Goal: Task Accomplishment & Management: Use online tool/utility

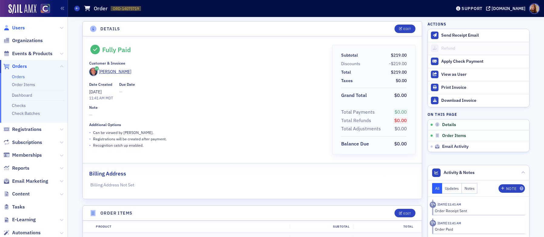
click at [18, 25] on span "Users" at bounding box center [18, 28] width 13 height 7
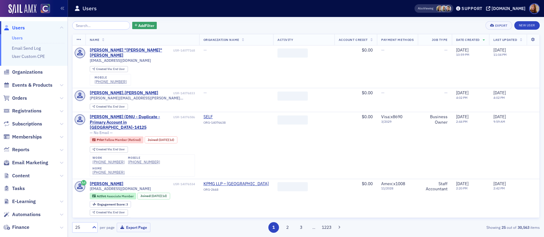
click at [108, 28] on input "search" at bounding box center [101, 25] width 58 height 8
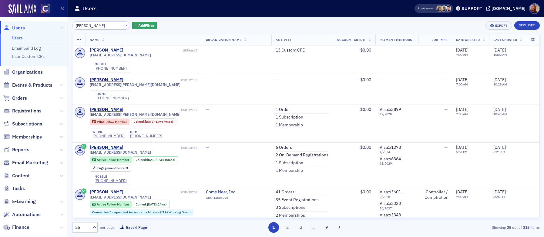
type input "amber wood"
click at [124, 24] on button "×" at bounding box center [126, 24] width 5 height 5
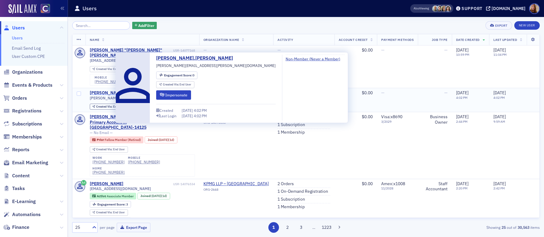
click at [103, 90] on div "howard.platz" at bounding box center [124, 92] width 68 height 5
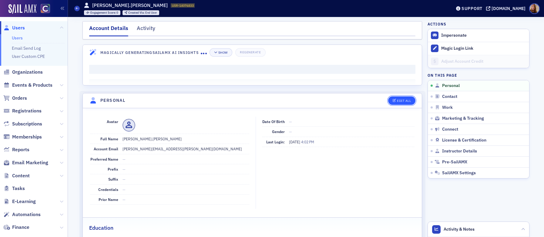
click at [397, 103] on button "Edit All" at bounding box center [401, 100] width 27 height 8
select select "US"
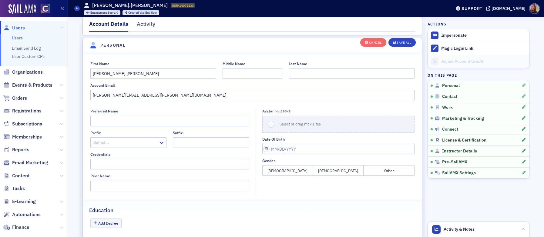
scroll to position [71, 0]
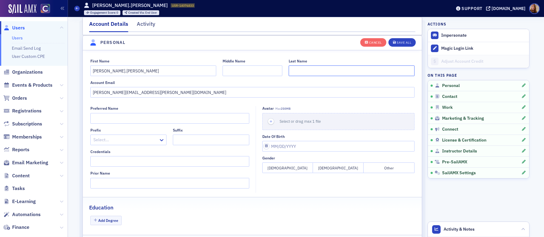
click at [306, 72] on input "Last Name" at bounding box center [352, 70] width 126 height 11
type input "Platz"
drag, startPoint x: 105, startPoint y: 73, endPoint x: 127, endPoint y: 74, distance: 21.2
click at [125, 74] on input "howard.platz" at bounding box center [153, 70] width 126 height 11
drag, startPoint x: 93, startPoint y: 71, endPoint x: 108, endPoint y: 70, distance: 14.9
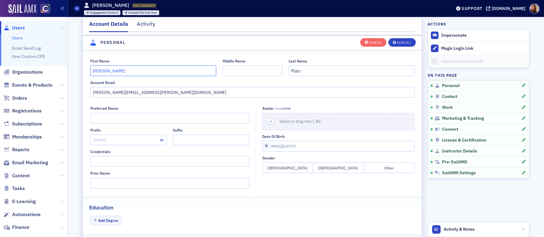
click at [93, 71] on input "howard" at bounding box center [153, 70] width 126 height 11
type input "Howard"
click at [406, 45] on button "Save All" at bounding box center [401, 42] width 27 height 8
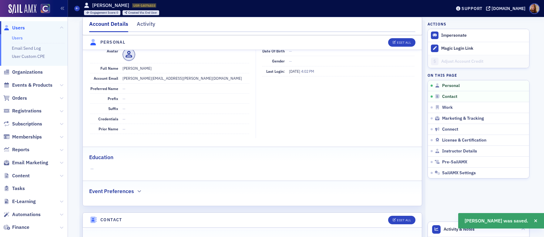
click at [19, 37] on link "Users" at bounding box center [17, 37] width 11 height 5
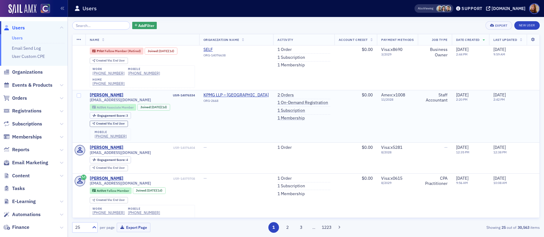
scroll to position [145, 0]
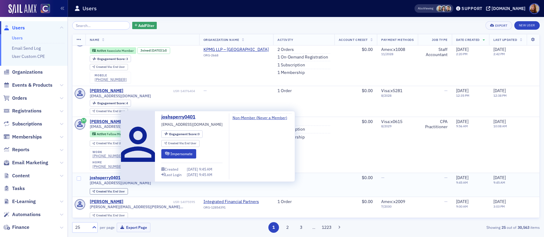
click at [102, 175] on div "joshsperry0401" at bounding box center [105, 177] width 31 height 5
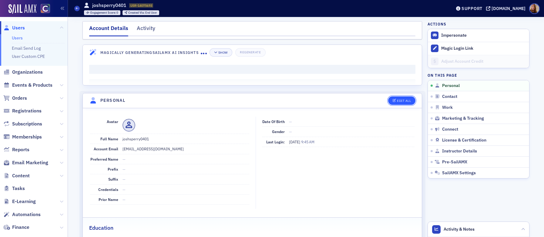
click at [402, 103] on button "Edit All" at bounding box center [401, 100] width 27 height 8
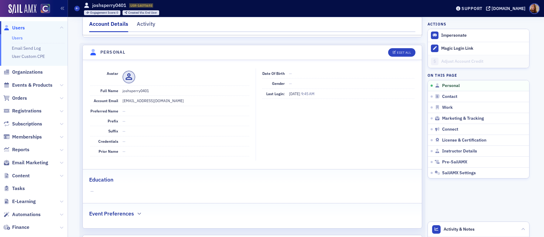
select select "US"
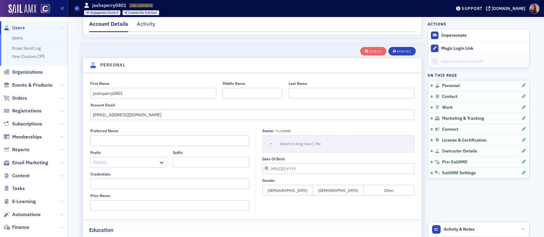
scroll to position [71, 0]
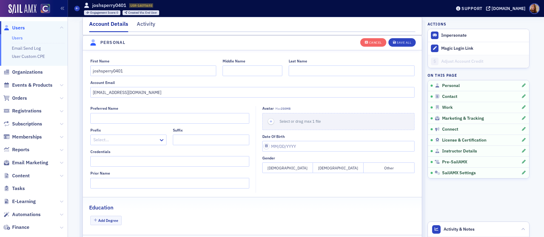
click at [319, 76] on div "First Name joshsperry0401 Middle Name Last Name Account Email joshsperry0401@gm…" at bounding box center [252, 78] width 339 height 39
click at [324, 74] on input "Last Name" at bounding box center [352, 70] width 126 height 11
type input "Perry"
click at [129, 71] on input "joshsperry0401" at bounding box center [153, 70] width 126 height 11
click at [92, 73] on input "josh" at bounding box center [153, 70] width 126 height 11
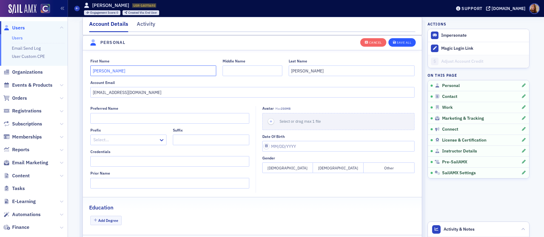
type input "Josh"
click at [408, 43] on div "Save All" at bounding box center [403, 42] width 15 height 3
click at [110, 92] on input "[EMAIL_ADDRESS][DOMAIN_NAME]" at bounding box center [252, 92] width 324 height 11
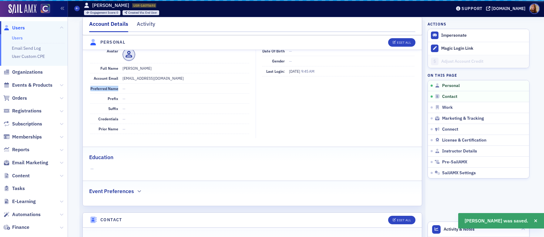
click at [110, 92] on dt "Preferred Name" at bounding box center [104, 89] width 28 height 10
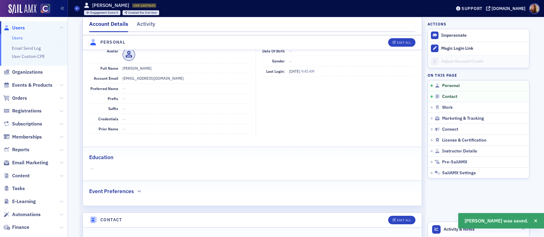
click at [159, 78] on dd "[EMAIL_ADDRESS][DOMAIN_NAME]" at bounding box center [185, 78] width 127 height 10
copy dd "[EMAIL_ADDRESS][DOMAIN_NAME]"
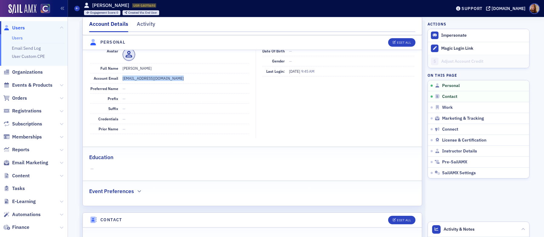
click at [19, 38] on link "Users" at bounding box center [17, 37] width 11 height 5
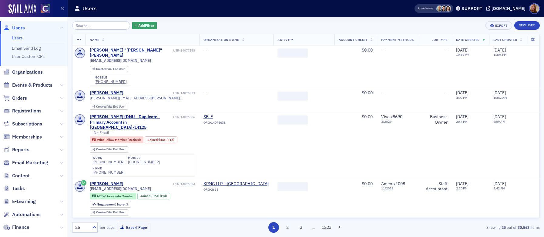
click at [89, 27] on input "search" at bounding box center [101, 25] width 58 height 8
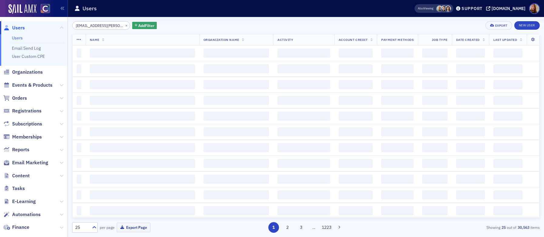
scroll to position [0, 10]
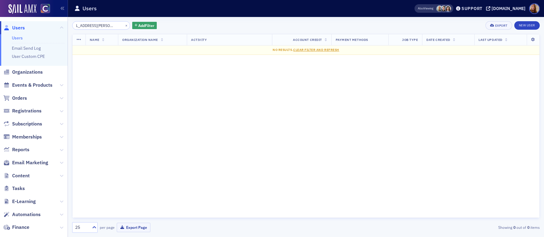
drag, startPoint x: 89, startPoint y: 26, endPoint x: 123, endPoint y: 29, distance: 34.7
click at [123, 29] on div "troyschroeder@haselden.com × Add Filter" at bounding box center [114, 25] width 85 height 8
click at [82, 24] on input "troyschroeder" at bounding box center [101, 25] width 58 height 8
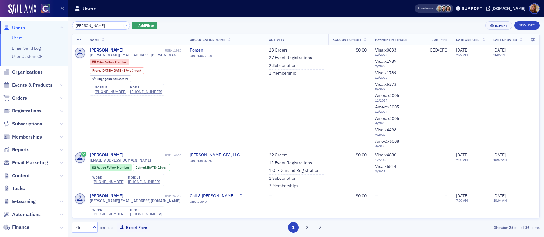
type input "troy schroeder"
click at [124, 26] on button "×" at bounding box center [126, 24] width 5 height 5
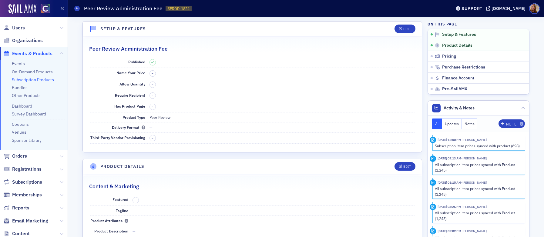
scroll to position [1, 0]
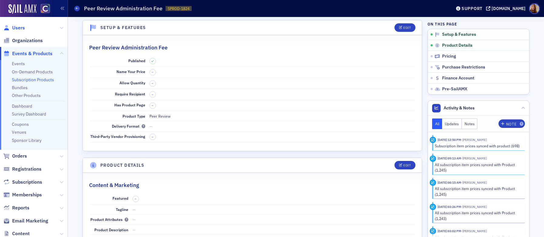
click at [22, 29] on span "Users" at bounding box center [18, 28] width 13 height 7
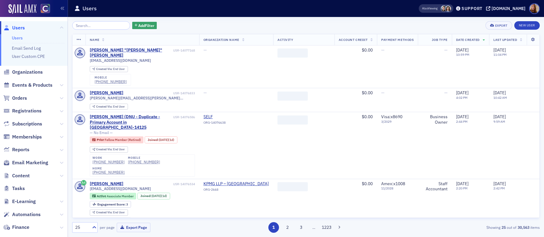
click at [90, 28] on input "search" at bounding box center [101, 25] width 58 height 8
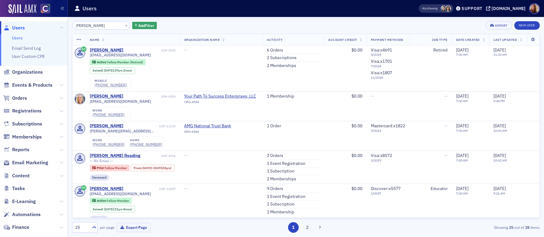
click at [83, 26] on input "sheri steen" at bounding box center [101, 25] width 58 height 8
drag, startPoint x: 83, startPoint y: 26, endPoint x: 70, endPoint y: 25, distance: 13.4
click at [70, 25] on div "sheri steen × Add Filter Export New User Name Organization Name Activity Accoun…" at bounding box center [306, 127] width 476 height 220
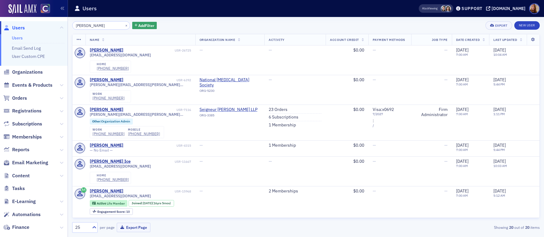
click at [229, 26] on div "cheri steen × Add Filter Export New User" at bounding box center [305, 25] width 467 height 8
click at [85, 26] on input "cheri steen" at bounding box center [101, 25] width 58 height 8
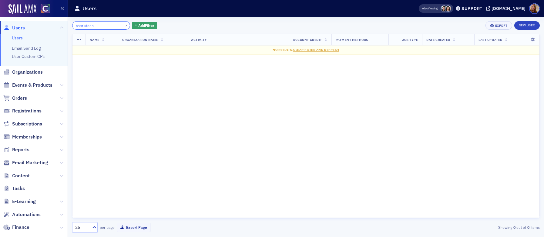
click at [108, 29] on input "cheristeen" at bounding box center [101, 25] width 58 height 8
click at [84, 27] on input "cheristeen4" at bounding box center [101, 25] width 58 height 8
click at [105, 24] on input "cheri.steen4" at bounding box center [101, 25] width 58 height 8
type input "cheri.steen4"
click at [195, 30] on div "cheri.steen4 × Add Filter Export New User Name Organization Name Activity Accou…" at bounding box center [305, 127] width 467 height 212
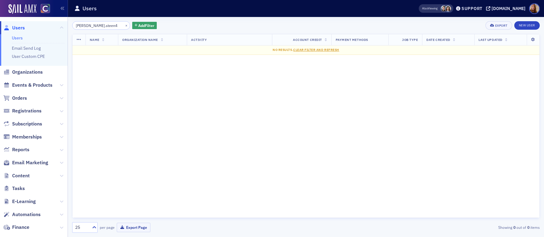
click at [19, 37] on link "Users" at bounding box center [17, 37] width 11 height 5
click at [98, 25] on input "cheri.steen4" at bounding box center [101, 25] width 58 height 8
click at [85, 28] on input "cheri.steen" at bounding box center [101, 25] width 58 height 8
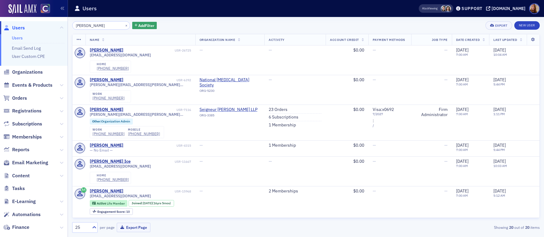
click at [233, 27] on div "cheri steen × Add Filter Export New User" at bounding box center [305, 25] width 467 height 8
click at [203, 25] on div "cheri steen × Add Filter Export New User" at bounding box center [305, 25] width 467 height 8
click at [191, 24] on div "cheri steen × Add Filter Export New User" at bounding box center [305, 25] width 467 height 8
click at [264, 25] on div "cheri steen × Add Filter Export New User" at bounding box center [305, 25] width 467 height 8
click at [220, 27] on div "cheri steen × Add Filter Export New User" at bounding box center [305, 25] width 467 height 8
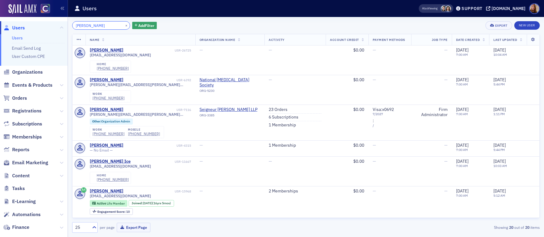
click at [78, 25] on input "cheri steen" at bounding box center [101, 25] width 58 height 8
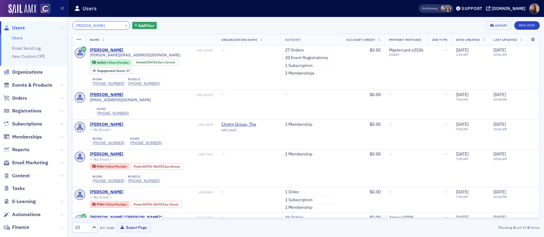
type input "steen"
click at [321, 23] on div "steen × Add Filter Export New User" at bounding box center [305, 25] width 467 height 8
click at [17, 38] on link "Users" at bounding box center [17, 37] width 11 height 5
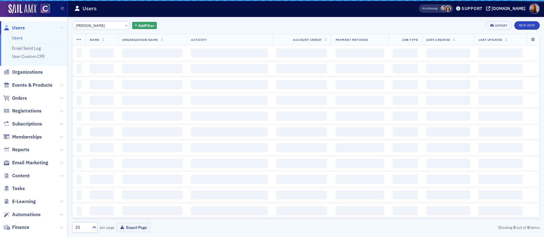
click at [91, 25] on input "steen" at bounding box center [101, 25] width 58 height 8
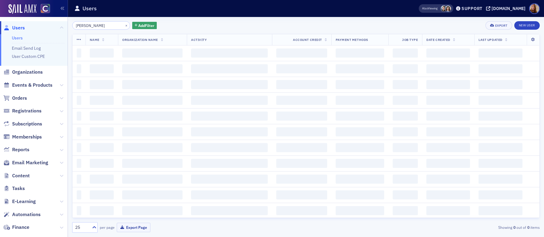
click at [91, 25] on input "steen" at bounding box center [101, 25] width 58 height 8
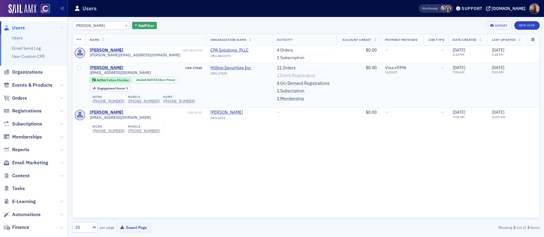
type input "manley"
click at [282, 76] on link "1 Event Registration" at bounding box center [296, 75] width 38 height 5
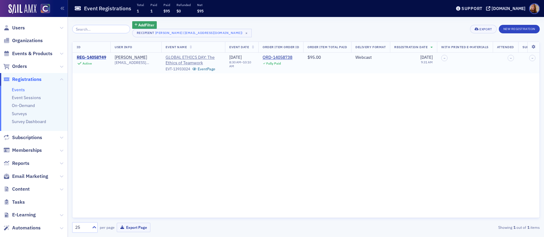
click at [91, 58] on div "REG-14058749" at bounding box center [91, 57] width 29 height 5
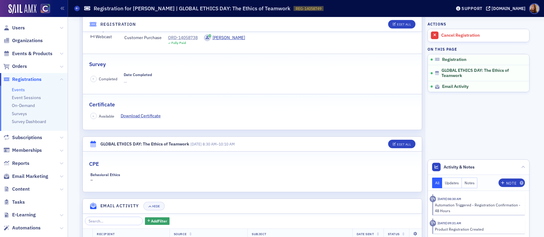
scroll to position [158, 0]
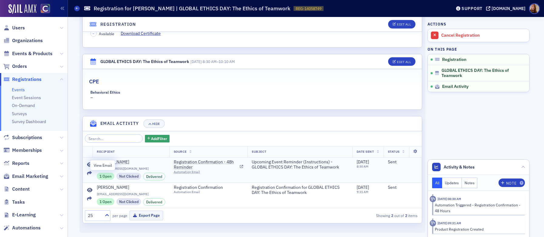
click at [87, 164] on icon at bounding box center [89, 164] width 5 height 5
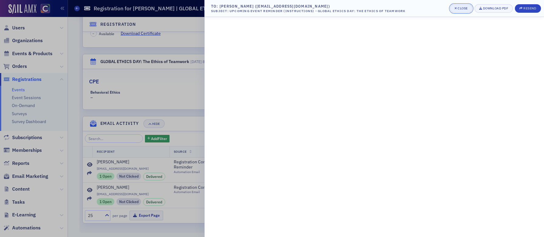
click at [462, 9] on div "Close" at bounding box center [462, 8] width 10 height 3
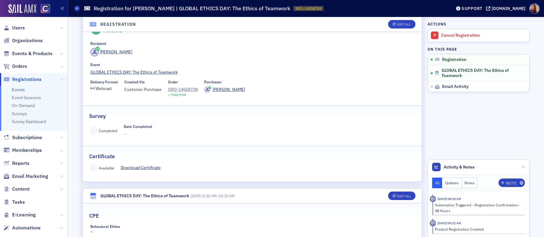
scroll to position [0, 0]
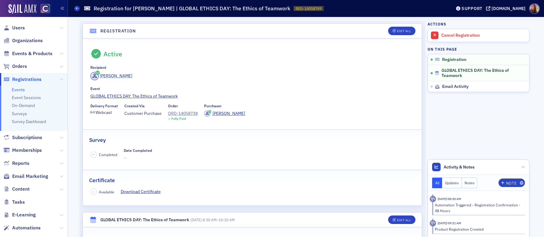
click at [125, 76] on div "Jeannine Manley" at bounding box center [116, 76] width 32 height 6
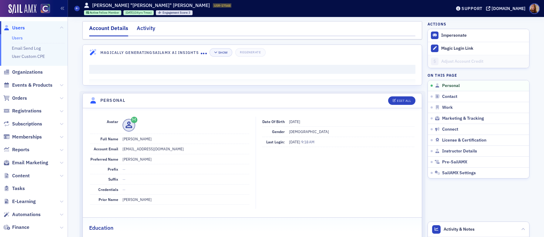
click at [145, 29] on div "Activity" at bounding box center [146, 29] width 18 height 11
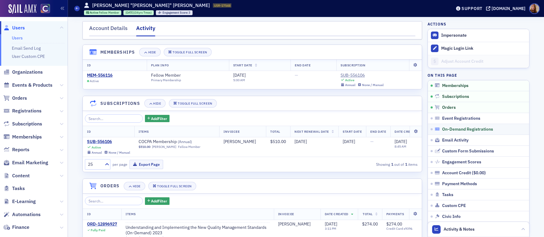
click at [453, 130] on span "On-Demand Registrations" at bounding box center [467, 129] width 51 height 5
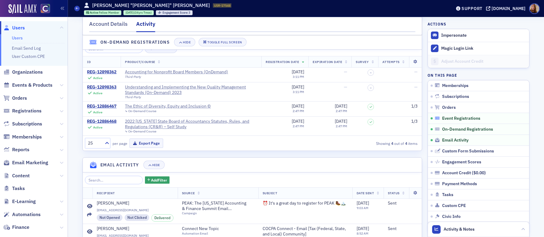
click at [452, 119] on span "Event Registrations" at bounding box center [461, 118] width 38 height 5
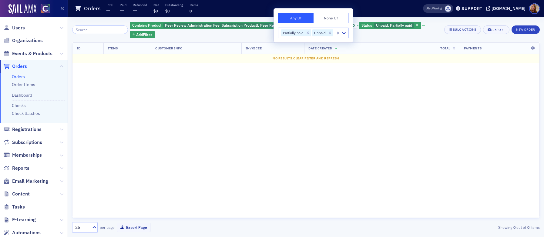
click at [409, 105] on div "ID Items Customer Info Invoicee Date Created Total Payments No results. Clear F…" at bounding box center [305, 129] width 467 height 175
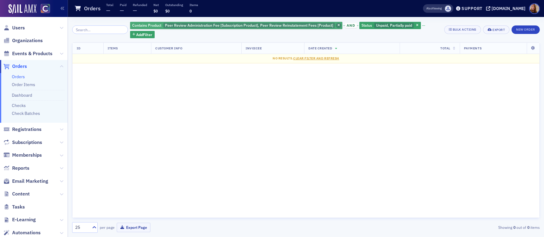
click at [337, 25] on icon "button" at bounding box center [338, 25] width 2 height 3
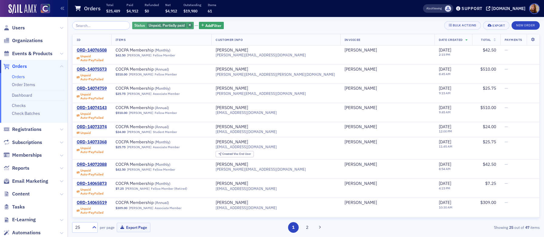
click at [187, 24] on span "button" at bounding box center [189, 25] width 5 height 5
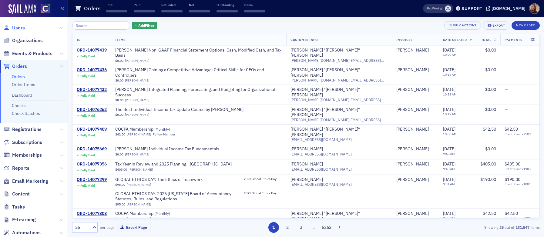
click at [14, 30] on span "Users" at bounding box center [18, 28] width 13 height 7
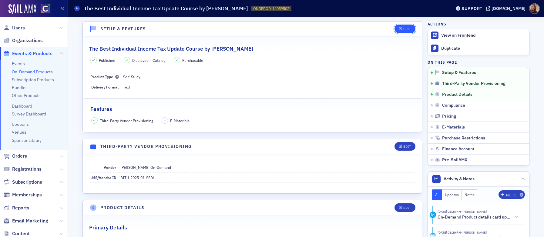
click at [406, 30] on div "Edit" at bounding box center [407, 28] width 8 height 3
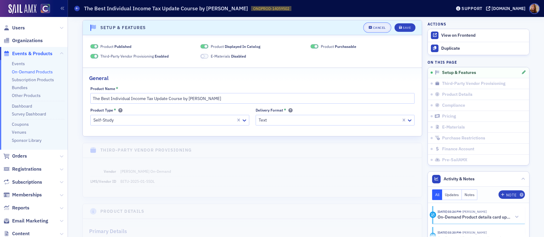
click at [373, 30] on button "Cancel" at bounding box center [377, 27] width 26 height 8
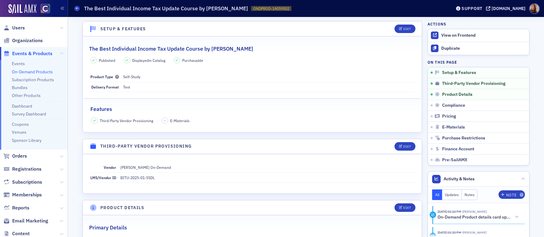
click at [253, 50] on div "The Best Individual Income Tax Update Course by [PERSON_NAME]" at bounding box center [252, 45] width 326 height 14
click at [400, 26] on button "Edit" at bounding box center [404, 29] width 21 height 8
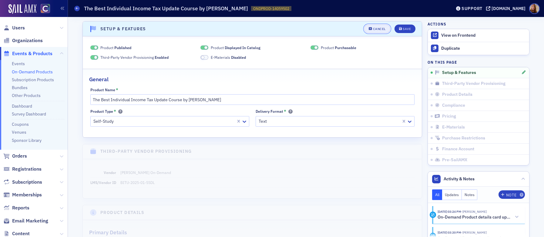
click at [376, 28] on div "Cancel" at bounding box center [379, 28] width 13 height 3
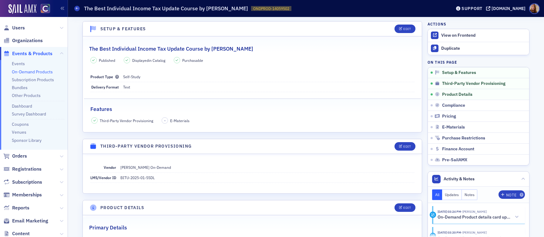
scroll to position [1, 0]
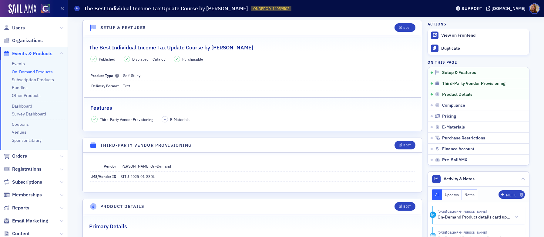
click at [178, 47] on h2 "The Best Individual Income Tax Update Course by [PERSON_NAME]" at bounding box center [171, 48] width 164 height 8
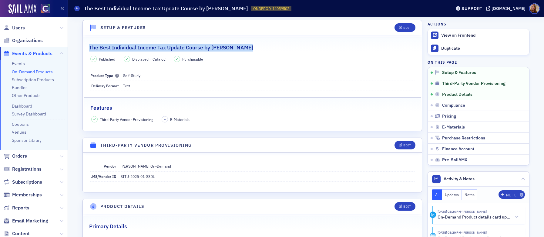
click at [178, 47] on h2 "The Best Individual Income Tax Update Course by [PERSON_NAME]" at bounding box center [171, 48] width 164 height 8
copy h2 "The Best Individual Income Tax Update Course by [PERSON_NAME]"
click at [25, 70] on link "On-Demand Products" at bounding box center [32, 71] width 41 height 5
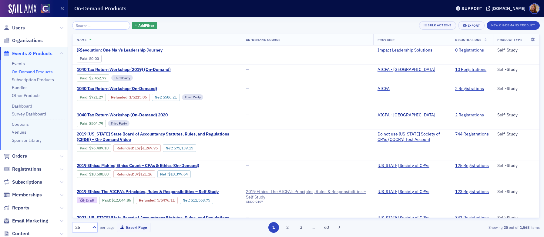
click at [98, 28] on input "search" at bounding box center [101, 25] width 58 height 8
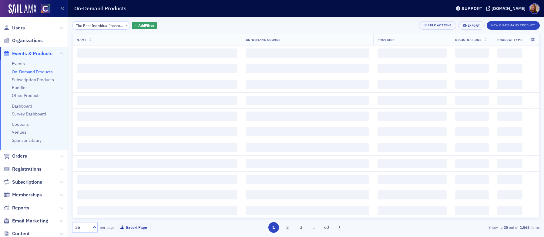
scroll to position [0, 57]
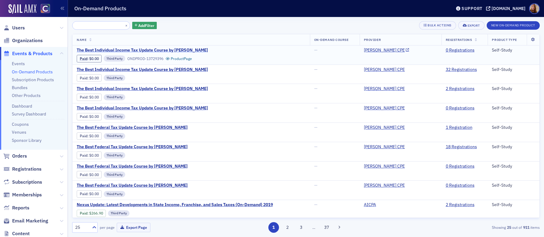
type input "The Best Individual Income Tax Update Course by [PERSON_NAME]"
click at [171, 49] on span "The Best Individual Income Tax Update Course by [PERSON_NAME]" at bounding box center [142, 50] width 131 height 5
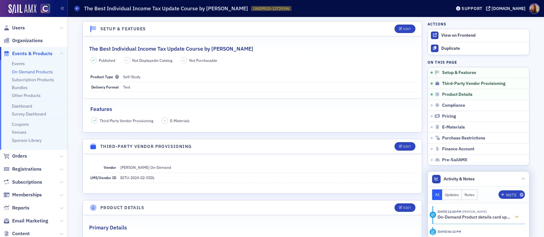
click at [515, 217] on icon at bounding box center [517, 217] width 4 height 4
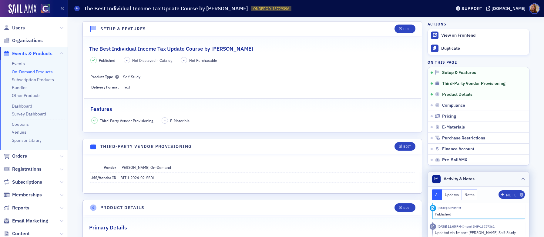
click at [489, 179] on header "Activity & Notes" at bounding box center [478, 179] width 101 height 15
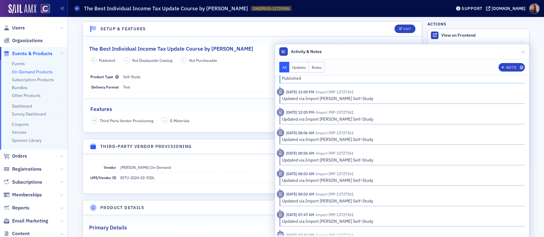
scroll to position [112, 0]
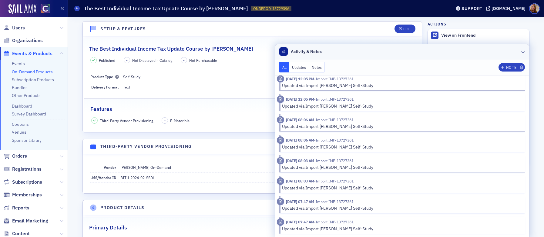
click at [433, 49] on header "Activity & Notes" at bounding box center [402, 51] width 254 height 15
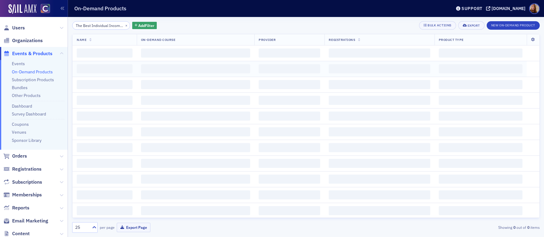
scroll to position [0, 57]
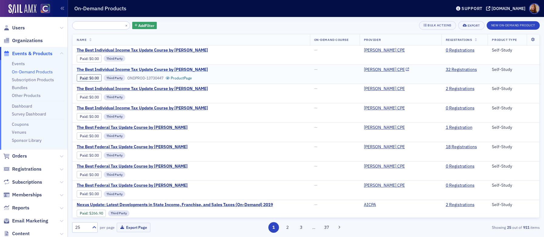
click at [145, 70] on span "The Best Individual Income Tax Update Course by [PERSON_NAME]" at bounding box center [142, 69] width 131 height 5
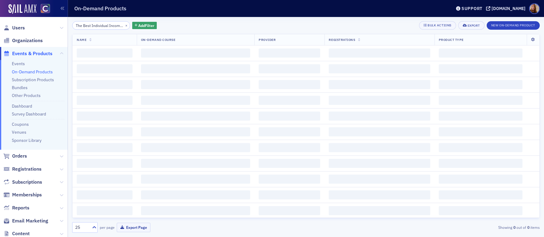
scroll to position [0, 57]
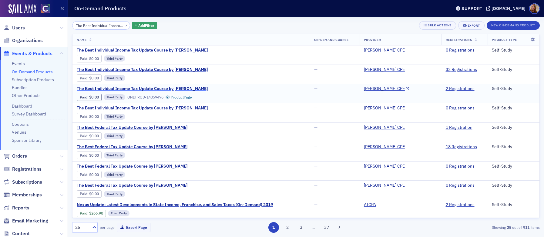
click at [117, 88] on span "The Best Individual Income Tax Update Course by Surgent" at bounding box center [142, 88] width 131 height 5
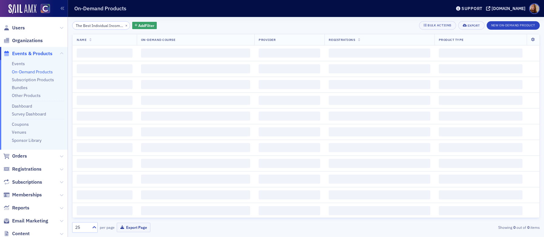
scroll to position [0, 57]
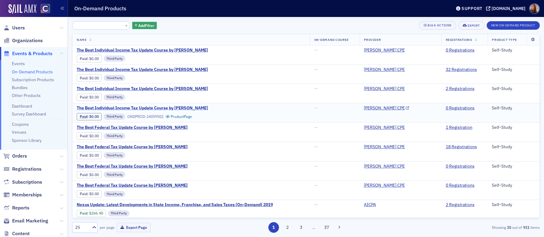
click at [163, 107] on span "The Best Individual Income Tax Update Course by Surgent" at bounding box center [142, 107] width 131 height 5
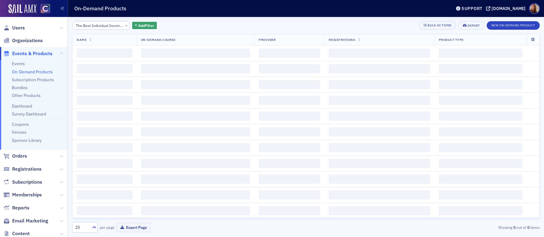
scroll to position [0, 57]
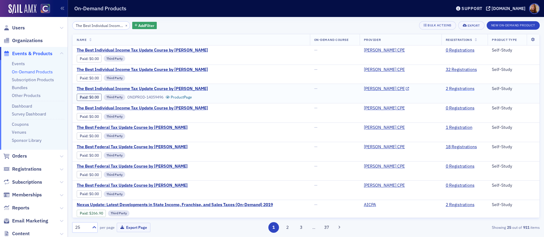
click at [453, 89] on link "2 Registrations" at bounding box center [460, 88] width 29 height 5
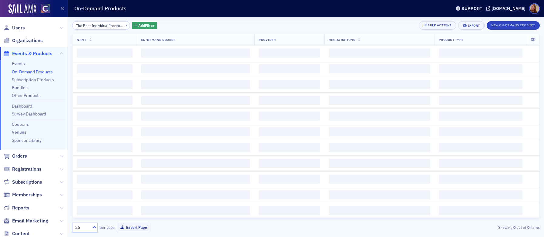
scroll to position [0, 57]
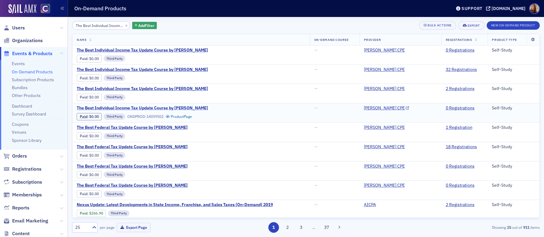
click at [171, 108] on span "The Best Individual Income Tax Update Course by Surgent" at bounding box center [142, 107] width 131 height 5
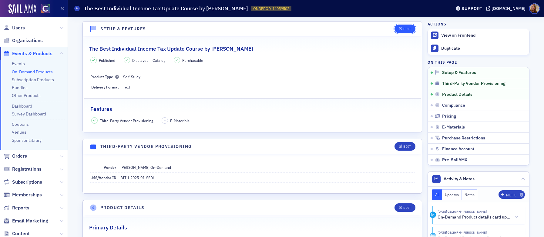
click at [403, 30] on div "Edit" at bounding box center [407, 28] width 8 height 3
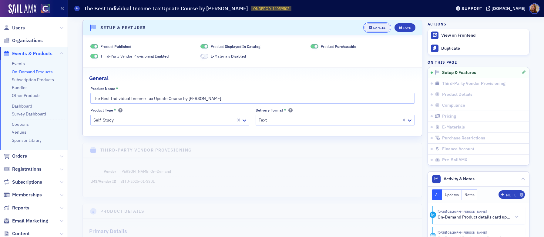
click at [376, 29] on div "Cancel" at bounding box center [379, 27] width 13 height 3
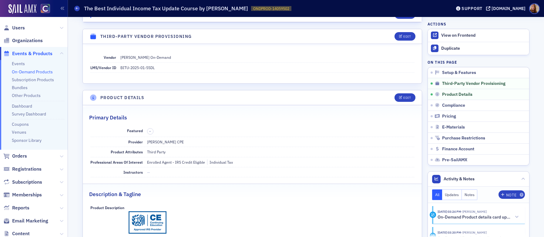
scroll to position [0, 0]
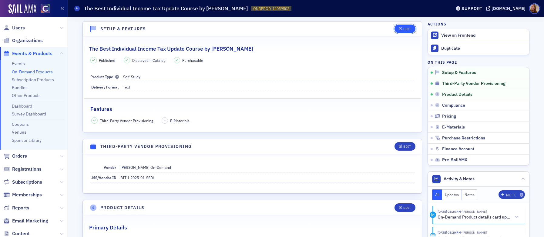
click at [400, 30] on icon "button" at bounding box center [401, 28] width 4 height 3
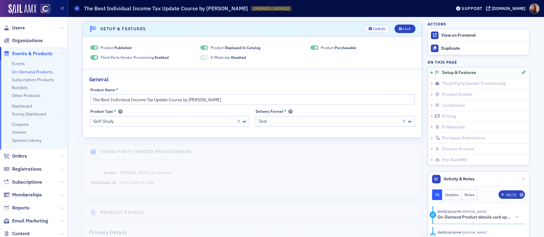
scroll to position [1, 0]
click at [225, 45] on span "Displayed In Catalog" at bounding box center [243, 46] width 36 height 5
click at [331, 45] on span "Product Purchasable" at bounding box center [338, 46] width 35 height 5
click at [406, 28] on div "Save" at bounding box center [406, 27] width 8 height 3
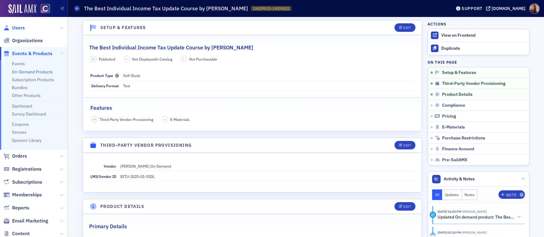
click at [19, 28] on span "Users" at bounding box center [18, 28] width 13 height 7
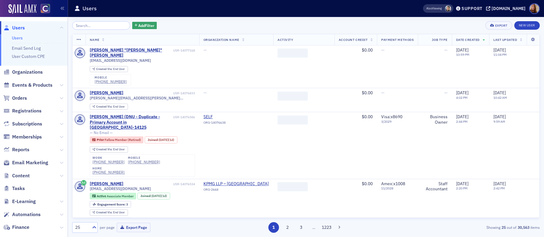
click at [88, 24] on input "search" at bounding box center [101, 25] width 58 height 8
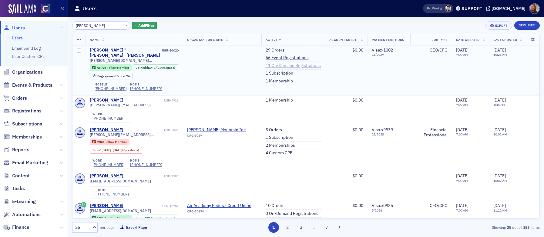
type input "[PERSON_NAME]"
click at [287, 65] on link "11 On-Demand Registrations" at bounding box center [292, 65] width 55 height 5
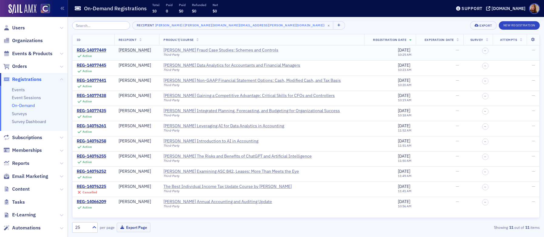
click at [193, 52] on div "[PERSON_NAME] Fraud Case Studies: Schemes and Controls" at bounding box center [220, 50] width 115 height 5
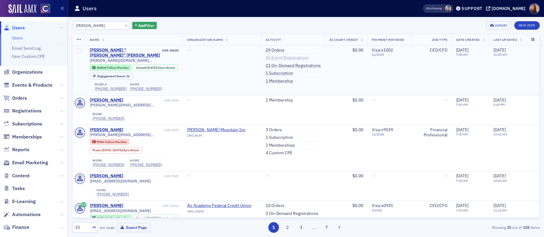
click at [267, 56] on link "56 Event Registrations" at bounding box center [286, 57] width 43 height 5
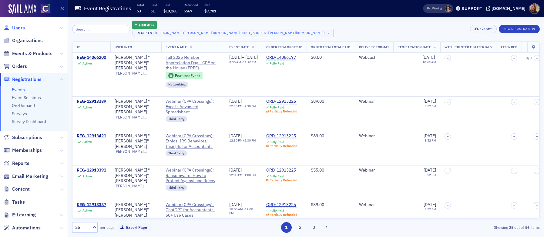
click at [20, 28] on span "Users" at bounding box center [18, 28] width 13 height 7
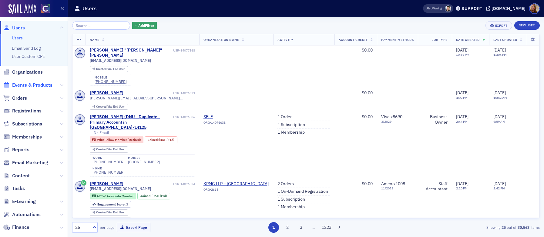
click at [23, 83] on span "Events & Products" at bounding box center [32, 85] width 40 height 7
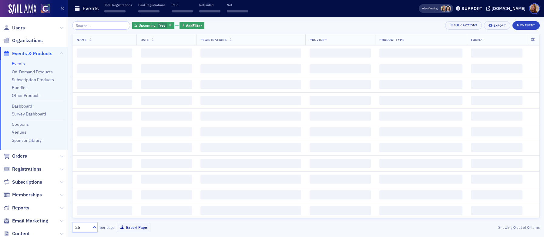
click at [92, 25] on input "search" at bounding box center [101, 25] width 58 height 8
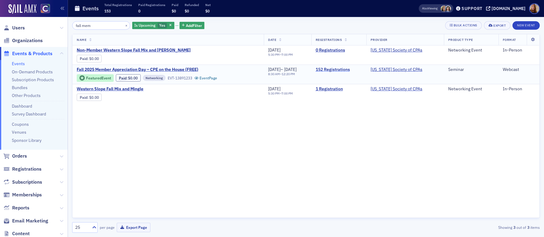
type input "fall mem"
click at [349, 69] on link "152 Registrations" at bounding box center [339, 69] width 46 height 5
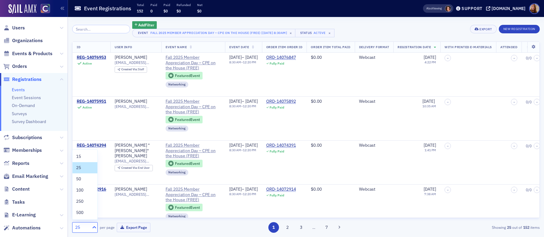
click at [94, 228] on icon at bounding box center [94, 227] width 6 height 6
click at [84, 200] on div "250" at bounding box center [85, 201] width 18 height 6
click at [482, 28] on div "Export" at bounding box center [485, 29] width 12 height 3
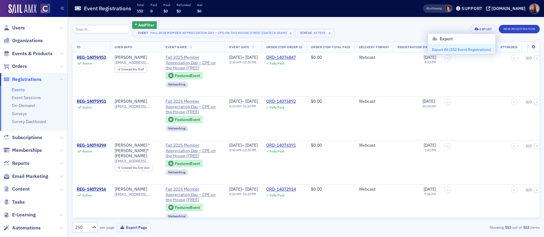
click at [452, 50] on button "Export All ( 152 Event Registrations )" at bounding box center [462, 50] width 68 height 10
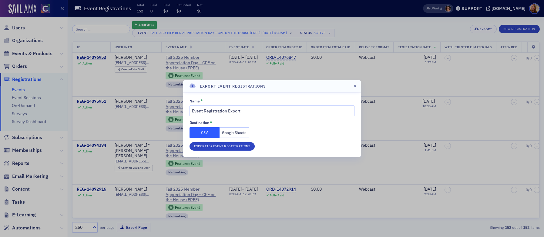
click at [239, 133] on button "Google Sheets" at bounding box center [234, 132] width 30 height 11
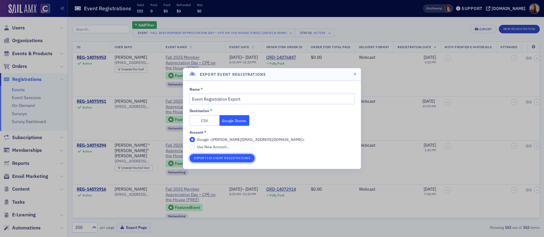
click at [210, 158] on button "Export 152 Event Registrations" at bounding box center [221, 158] width 65 height 8
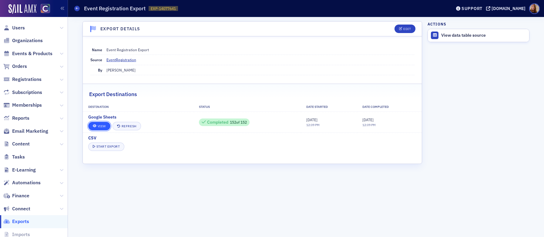
click at [94, 128] on link "View" at bounding box center [99, 126] width 22 height 8
click at [407, 30] on div "Edit" at bounding box center [407, 28] width 8 height 3
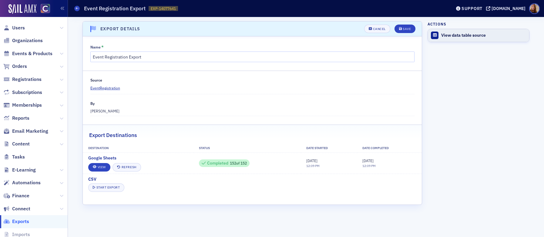
click at [458, 36] on div "View data table source" at bounding box center [483, 35] width 85 height 5
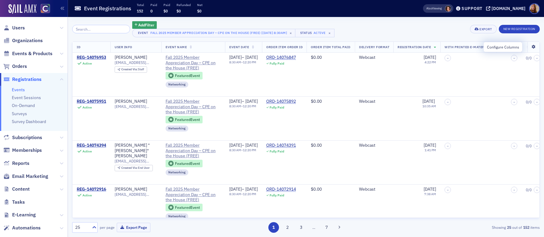
click at [531, 46] on icon at bounding box center [533, 47] width 12 height 4
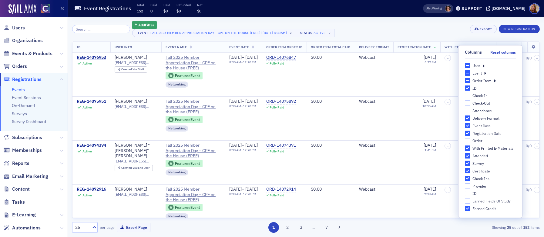
click at [484, 65] on icon at bounding box center [483, 65] width 2 height 5
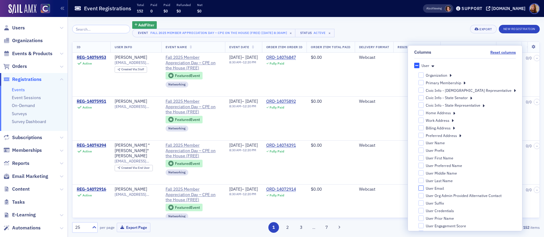
click at [424, 188] on input "User Email" at bounding box center [420, 187] width 5 height 5
checkbox input "true"
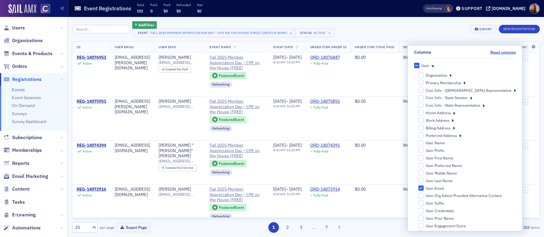
click at [94, 229] on icon at bounding box center [94, 227] width 6 height 6
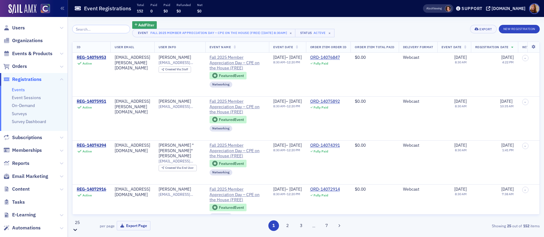
click at [485, 31] on div "Export" at bounding box center [485, 29] width 12 height 3
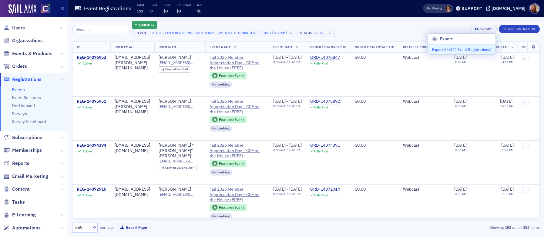
click at [449, 49] on button "Export All ( 152 Event Registrations )" at bounding box center [462, 50] width 68 height 10
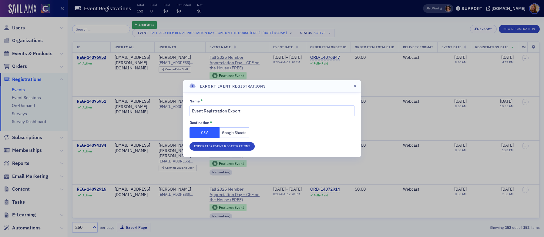
click at [236, 132] on button "Google Sheets" at bounding box center [234, 132] width 30 height 11
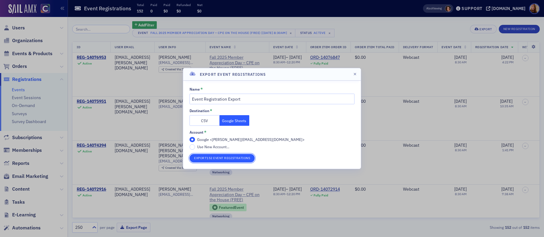
click at [230, 157] on button "Export 152 Event Registrations" at bounding box center [221, 158] width 65 height 8
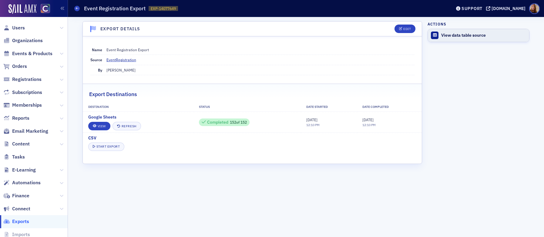
click at [466, 36] on div "View data table source" at bounding box center [483, 35] width 85 height 5
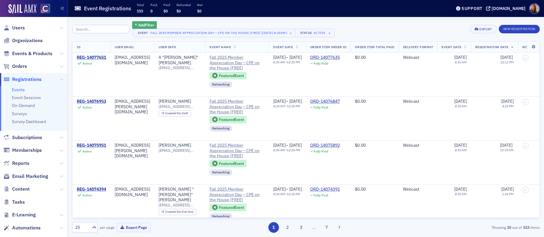
click at [144, 25] on span "Add Filter" at bounding box center [146, 24] width 16 height 5
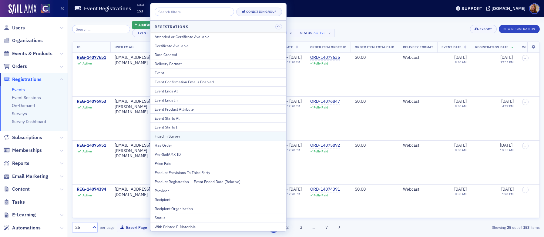
scroll to position [1, 0]
click at [368, 28] on div "Add Filter Event Fall 2025 Member Appreciation Day – CPE on the House (FREE) [[…" at bounding box center [305, 29] width 467 height 16
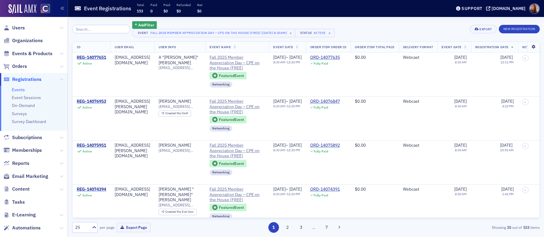
click at [530, 47] on icon at bounding box center [533, 47] width 12 height 4
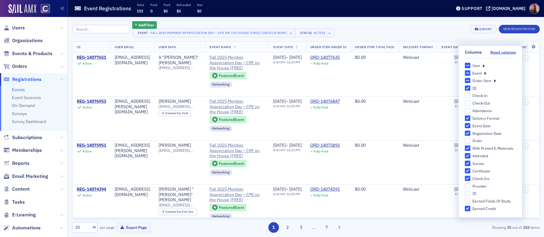
click at [484, 66] on div "User" at bounding box center [490, 65] width 51 height 5
click at [484, 65] on icon at bounding box center [483, 65] width 2 height 5
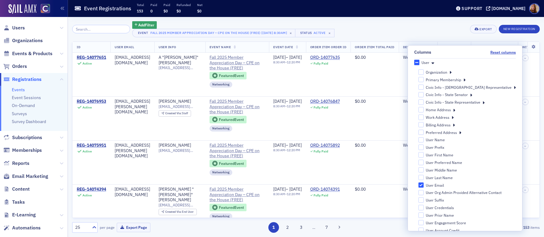
scroll to position [0, 0]
click at [465, 81] on icon at bounding box center [464, 82] width 2 height 5
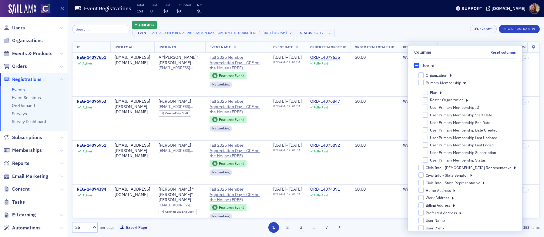
click at [441, 92] on icon at bounding box center [440, 92] width 2 height 5
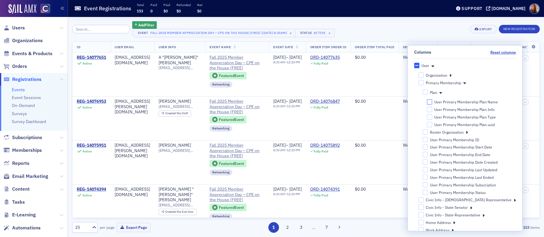
click at [432, 101] on input "User Primary Membership Plan Name" at bounding box center [429, 101] width 5 height 5
checkbox input "true"
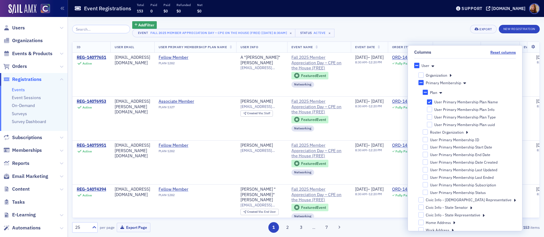
click at [389, 31] on div "Add Filter Event Fall 2025 Member Appreciation Day – CPE on the House (FREE) [[…" at bounding box center [305, 29] width 467 height 16
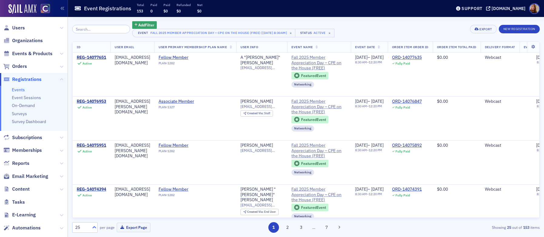
click at [93, 226] on icon at bounding box center [94, 227] width 6 height 6
drag, startPoint x: 86, startPoint y: 201, endPoint x: 119, endPoint y: 185, distance: 37.1
click at [486, 28] on div "Export" at bounding box center [485, 29] width 12 height 3
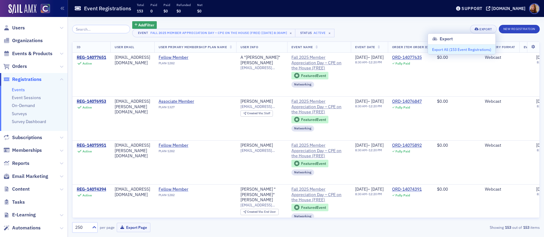
click at [439, 49] on button "Export All ( 153 Event Registrations )" at bounding box center [462, 50] width 68 height 10
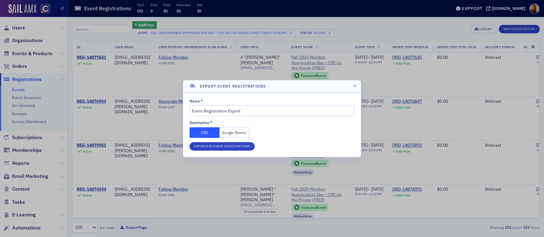
click at [232, 131] on button "Google Sheets" at bounding box center [234, 132] width 30 height 11
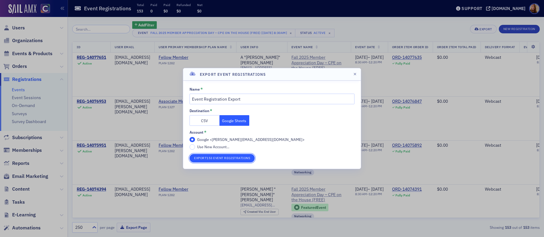
click at [242, 159] on button "Export 153 Event Registrations" at bounding box center [221, 158] width 65 height 8
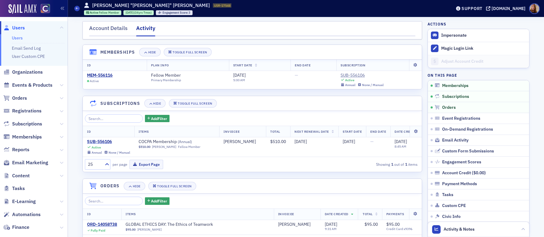
scroll to position [57, 0]
click at [13, 38] on link "Users" at bounding box center [17, 37] width 11 height 5
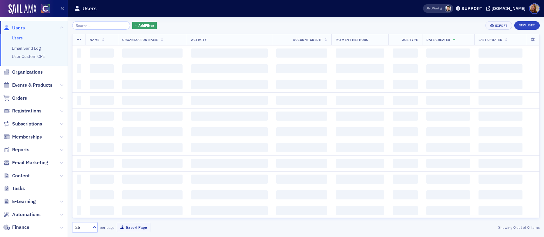
click at [90, 27] on input "search" at bounding box center [101, 25] width 58 height 8
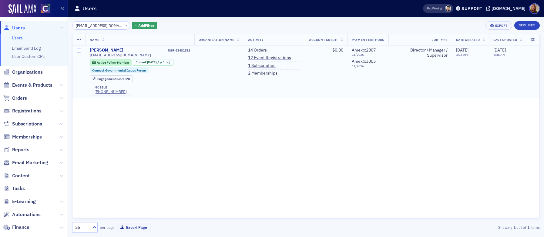
type input "[EMAIL_ADDRESS][DOMAIN_NAME]"
click at [113, 49] on div "[PERSON_NAME]" at bounding box center [107, 50] width 34 height 5
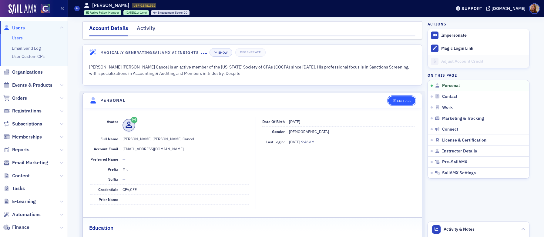
click at [400, 99] on div "Edit All" at bounding box center [404, 100] width 14 height 3
select select "US"
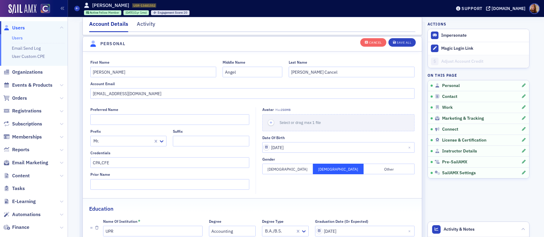
scroll to position [71, 0]
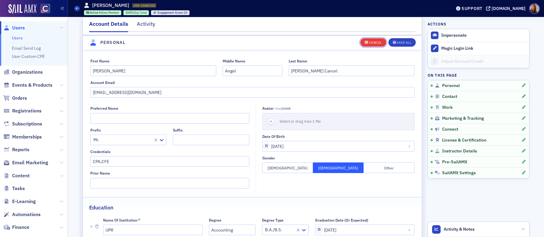
click at [369, 44] on div "Cancel" at bounding box center [375, 42] width 13 height 3
